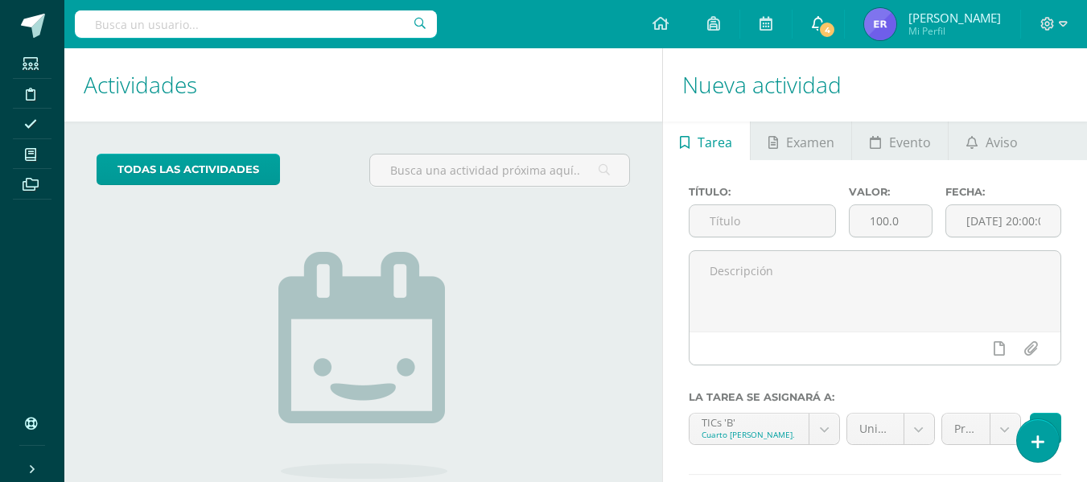
click at [836, 23] on span "4" at bounding box center [827, 30] width 18 height 18
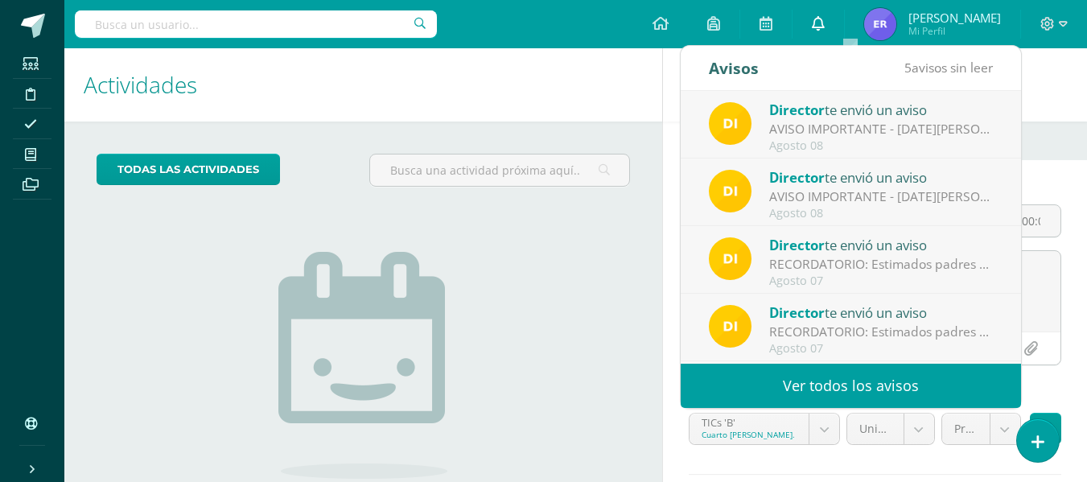
click at [844, 23] on link "0" at bounding box center [817, 24] width 51 height 48
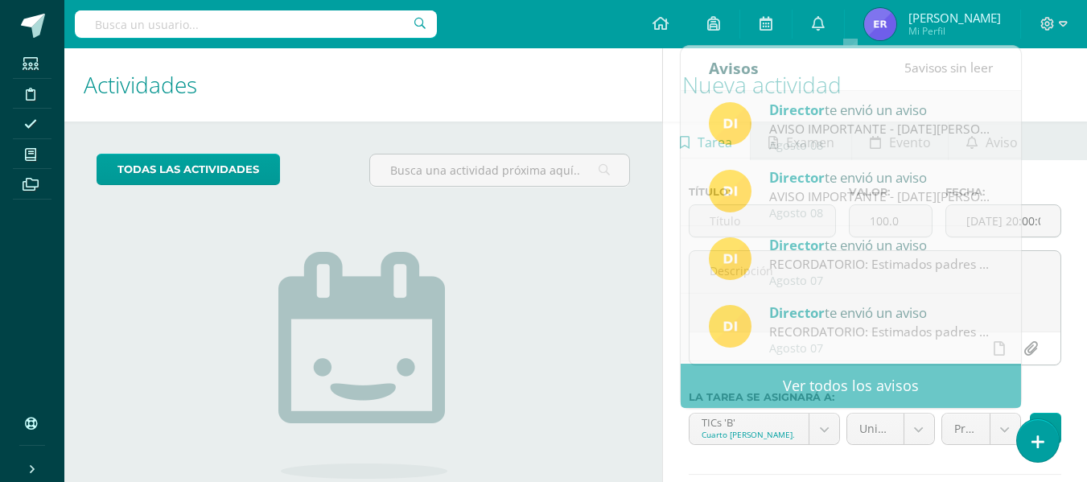
click at [558, 267] on div "todas las Actividades No tienes actividades Échale un vistazo a los demás perío…" at bounding box center [363, 369] width 598 height 497
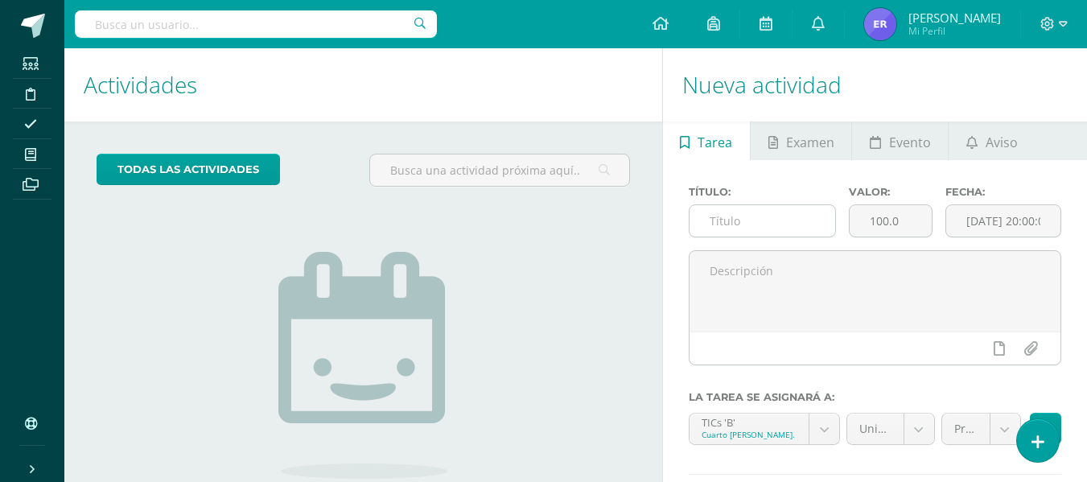
click at [754, 215] on input "text" at bounding box center [762, 220] width 146 height 31
type input "D"
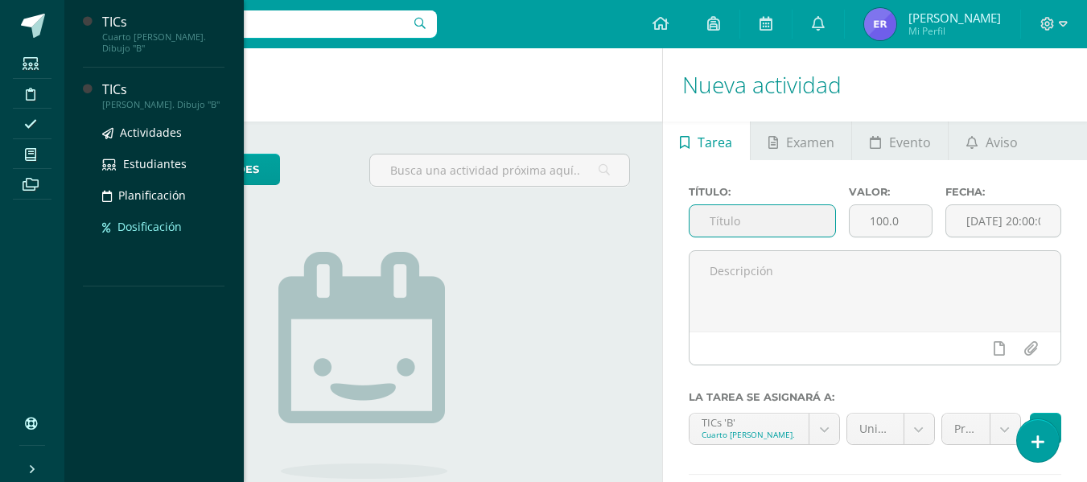
click at [142, 220] on span "Dosificación" at bounding box center [149, 226] width 64 height 15
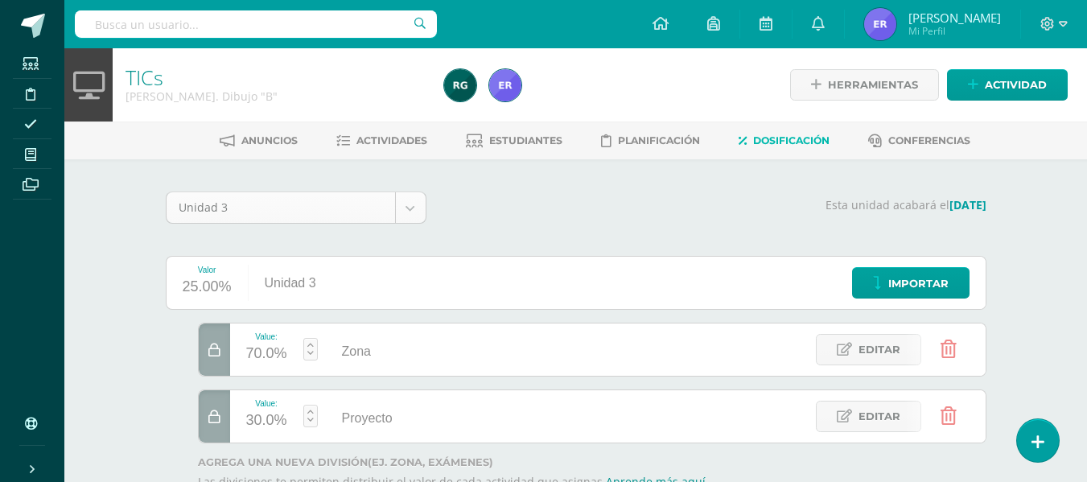
click at [359, 217] on body "Estudiantes Disciplina Asistencia Mis cursos Archivos Soporte Centro de ayuda Ú…" at bounding box center [543, 294] width 1087 height 588
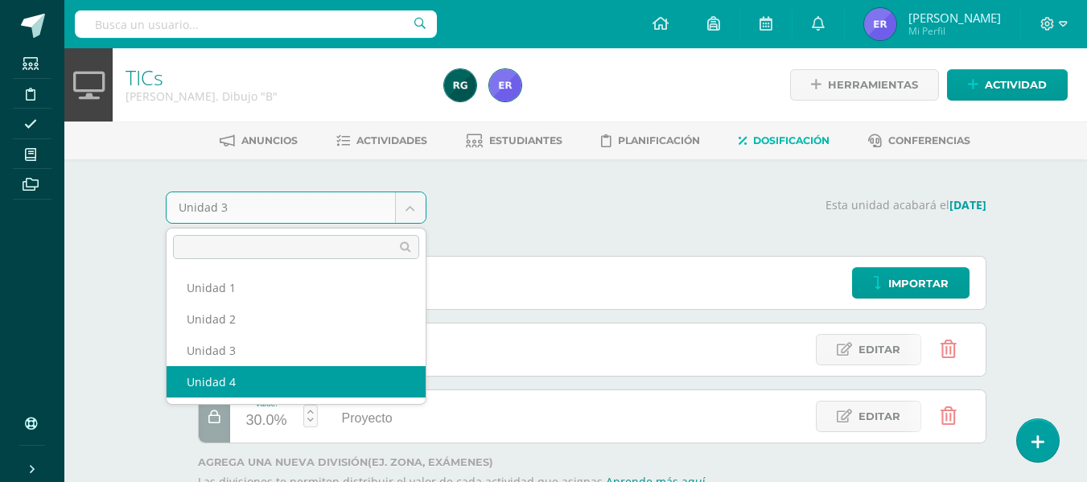
select select "Unidad 4"
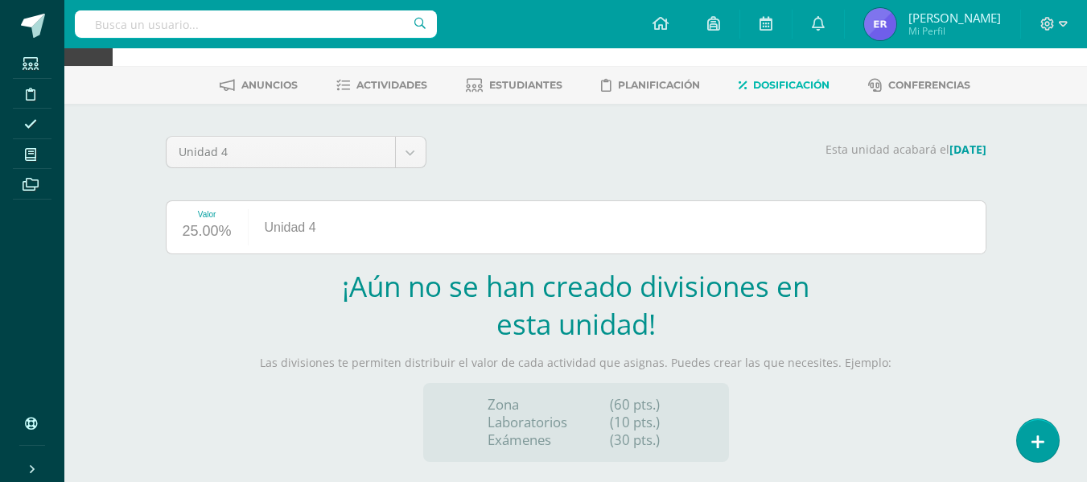
scroll to position [100, 0]
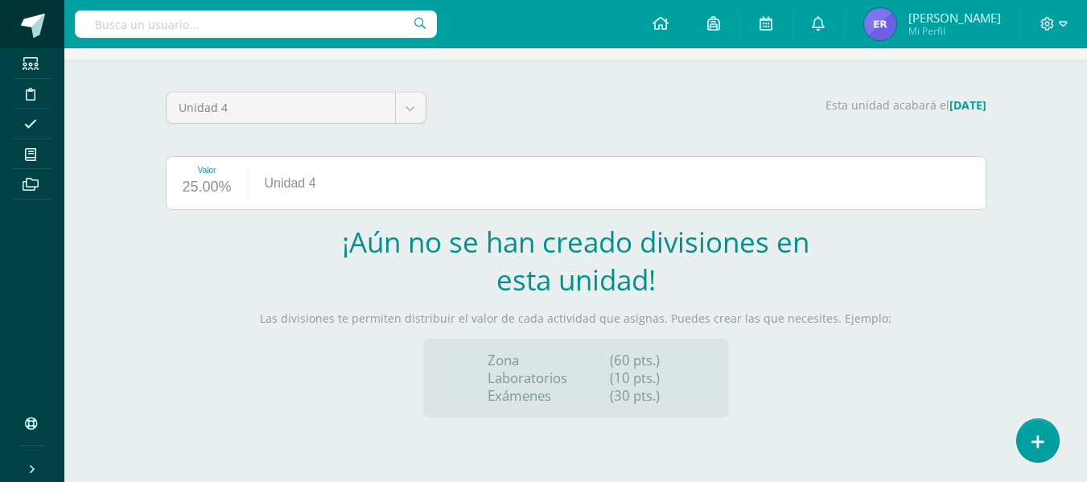
click at [30, 33] on span at bounding box center [33, 26] width 24 height 24
